Goal: Information Seeking & Learning: Learn about a topic

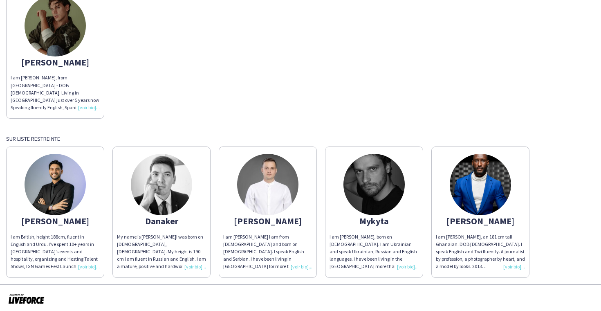
scroll to position [92, 0]
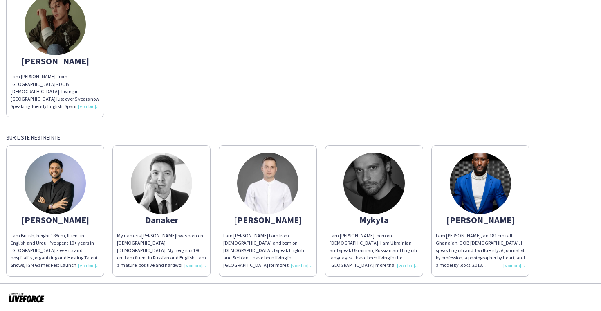
click at [51, 187] on img at bounding box center [55, 183] width 61 height 61
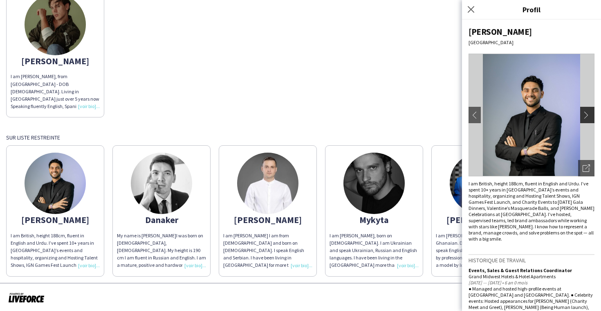
click at [587, 116] on app-icon "chevron-right" at bounding box center [588, 114] width 11 height 7
click at [587, 119] on button "chevron-right" at bounding box center [588, 115] width 16 height 16
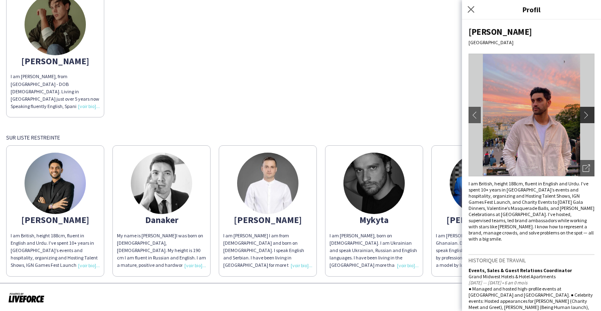
click at [587, 119] on button "chevron-right" at bounding box center [588, 115] width 16 height 16
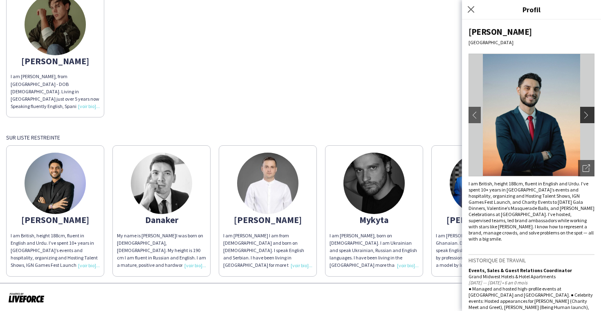
click at [587, 119] on button "chevron-right" at bounding box center [588, 115] width 16 height 16
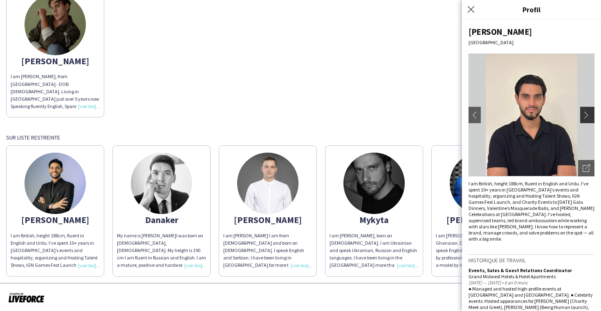
click at [587, 119] on button "chevron-right" at bounding box center [588, 115] width 16 height 16
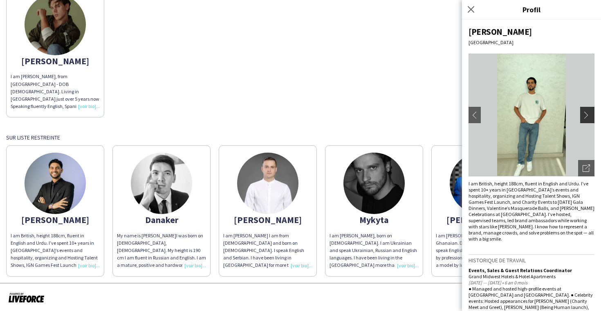
click at [587, 119] on button "chevron-right" at bounding box center [588, 115] width 16 height 16
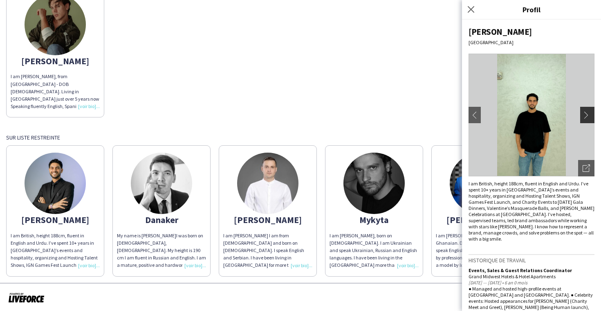
click at [587, 119] on button "chevron-right" at bounding box center [588, 115] width 16 height 16
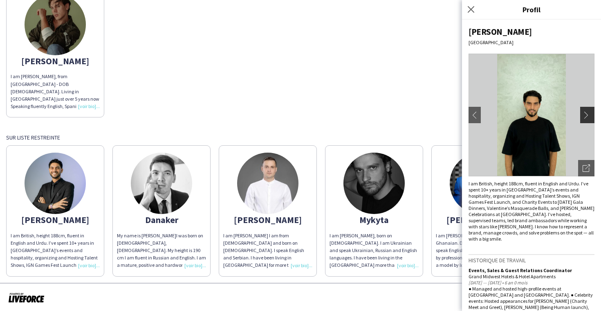
click at [587, 119] on button "chevron-right" at bounding box center [588, 115] width 16 height 16
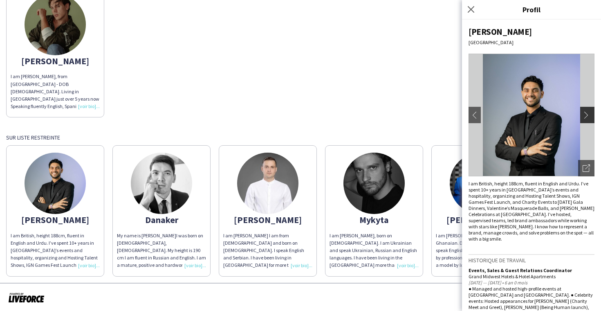
click at [587, 119] on button "chevron-right" at bounding box center [588, 115] width 16 height 16
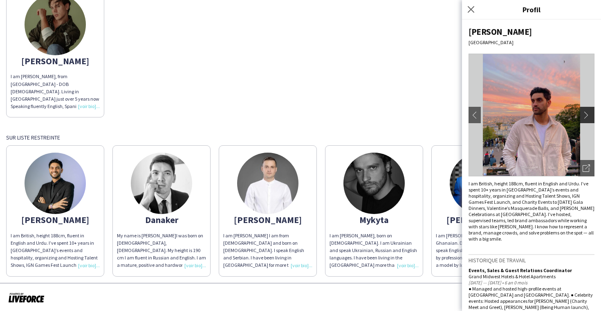
click at [587, 119] on button "chevron-right" at bounding box center [588, 115] width 16 height 16
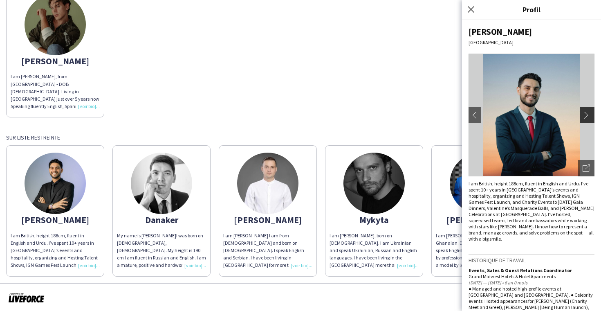
click at [587, 119] on button "chevron-right" at bounding box center [588, 115] width 16 height 16
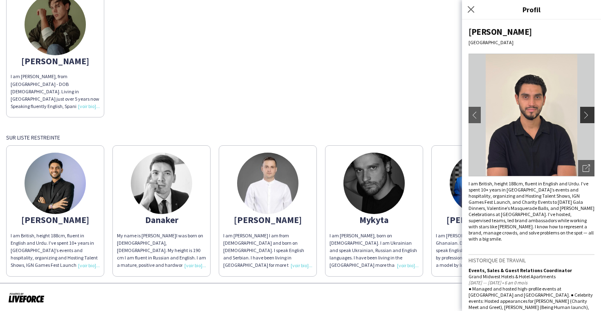
click at [587, 119] on button "chevron-right" at bounding box center [588, 115] width 16 height 16
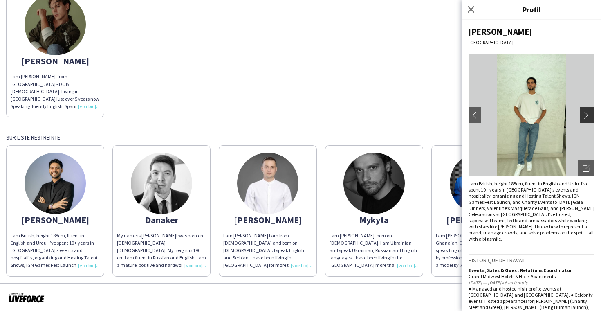
click at [587, 119] on button "chevron-right" at bounding box center [588, 115] width 16 height 16
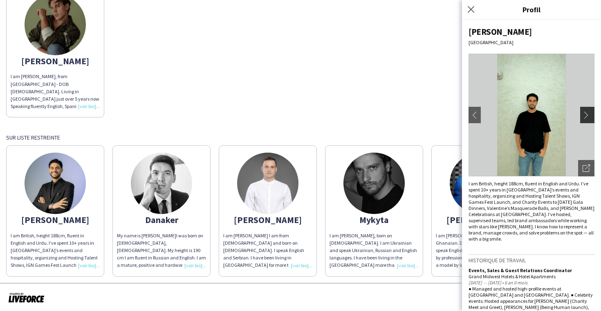
click at [587, 119] on button "chevron-right" at bounding box center [588, 115] width 16 height 16
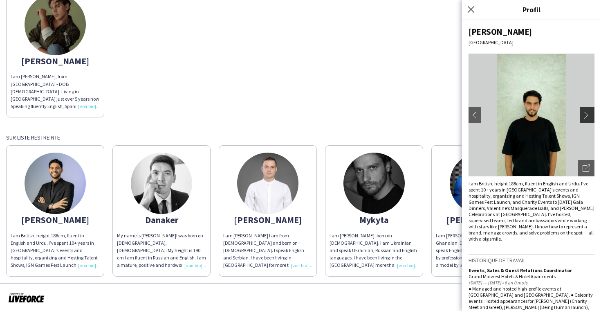
click at [587, 119] on button "chevron-right" at bounding box center [588, 115] width 16 height 16
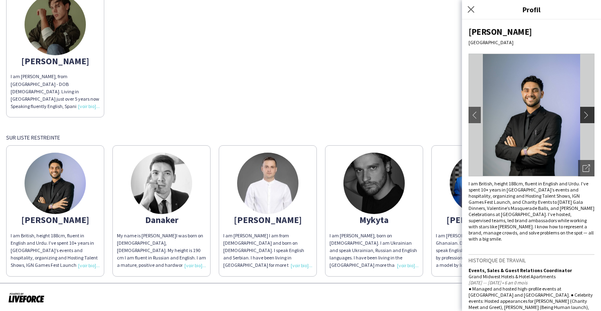
click at [587, 119] on button "chevron-right" at bounding box center [588, 115] width 16 height 16
click at [473, 11] on icon at bounding box center [471, 9] width 8 height 8
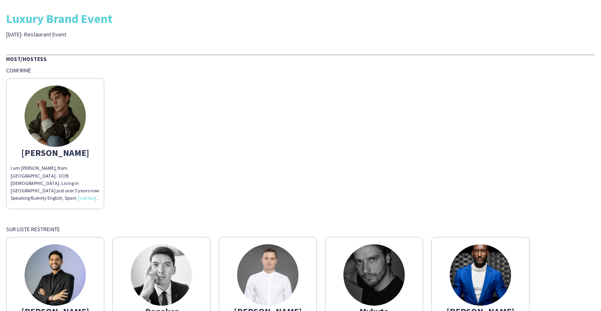
scroll to position [0, 0]
